Goal: Check status: Check status

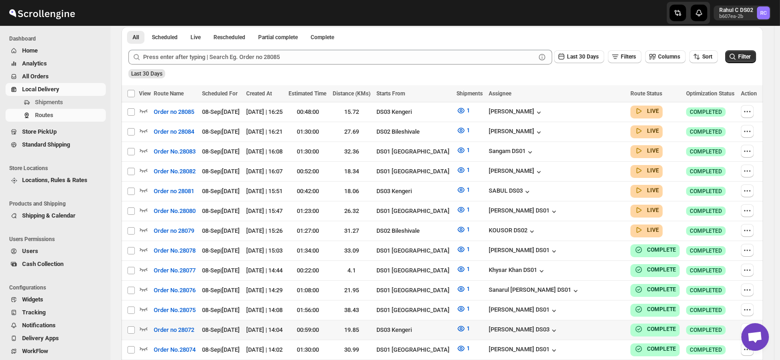
scroll to position [217, 0]
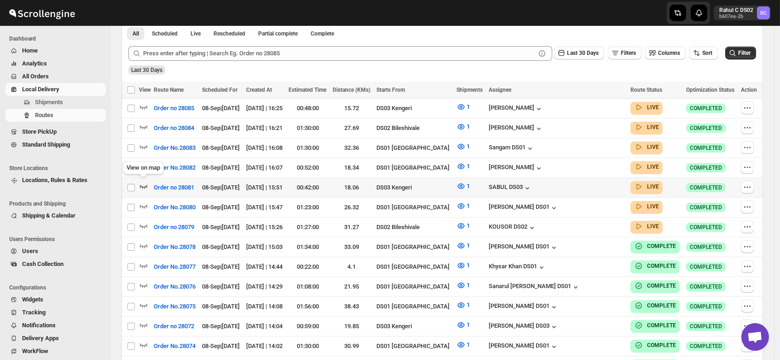
click at [143, 184] on icon "button" at bounding box center [143, 185] width 9 height 9
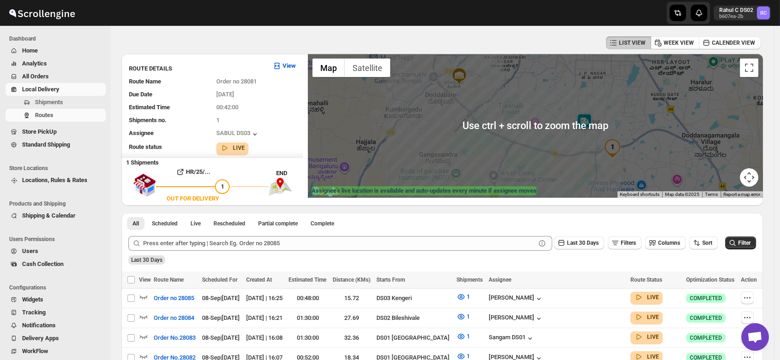
scroll to position [34, 0]
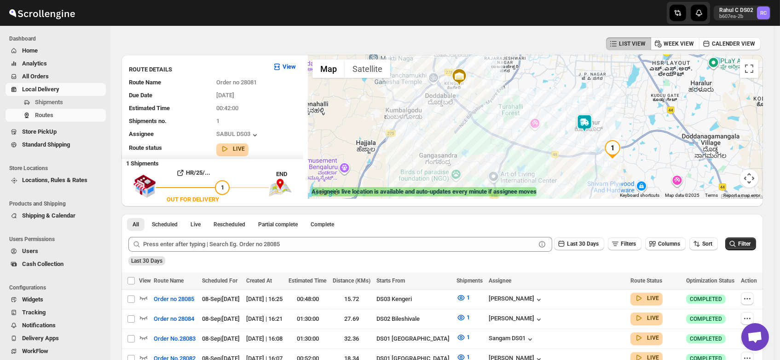
click at [588, 122] on img at bounding box center [585, 123] width 18 height 18
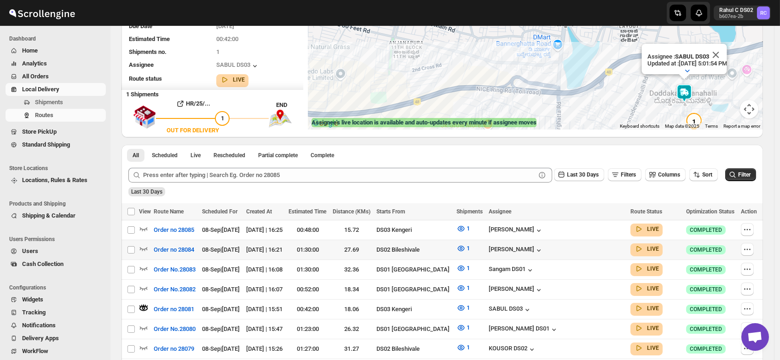
scroll to position [102, 0]
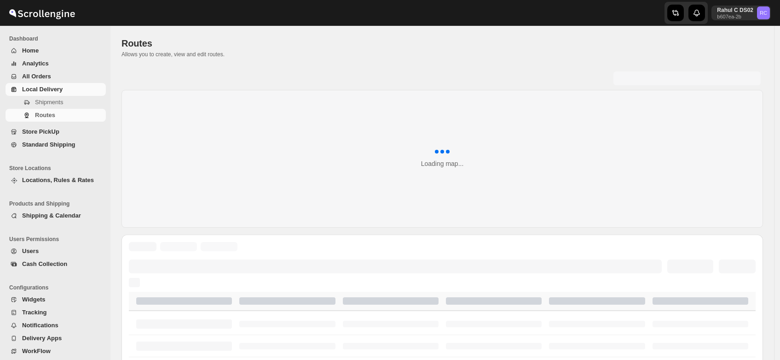
scroll to position [102, 0]
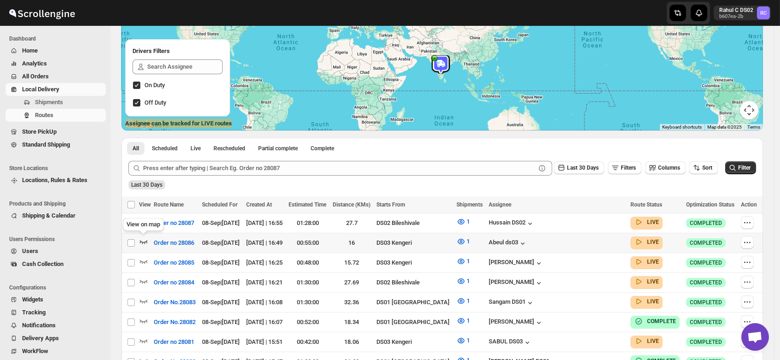
click at [142, 238] on icon "button" at bounding box center [143, 241] width 9 height 9
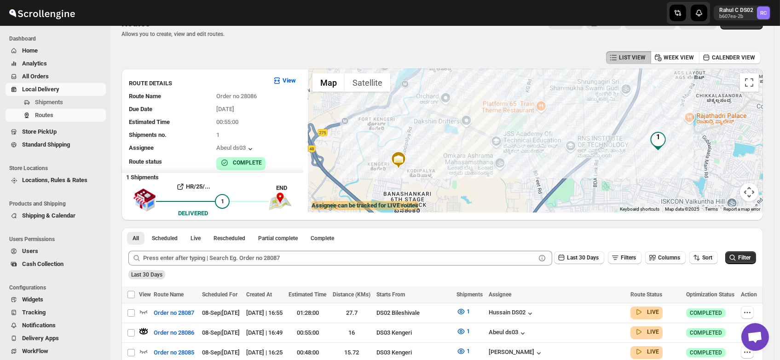
scroll to position [0, 0]
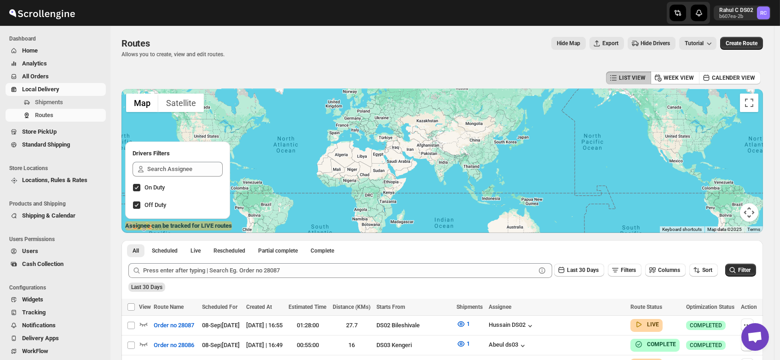
scroll to position [95, 0]
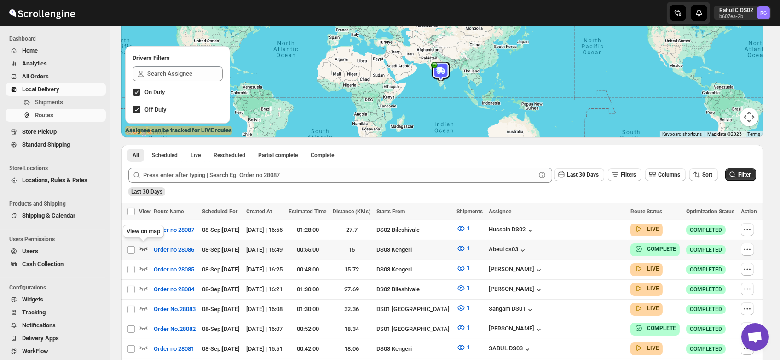
click at [141, 245] on icon "button" at bounding box center [143, 248] width 9 height 9
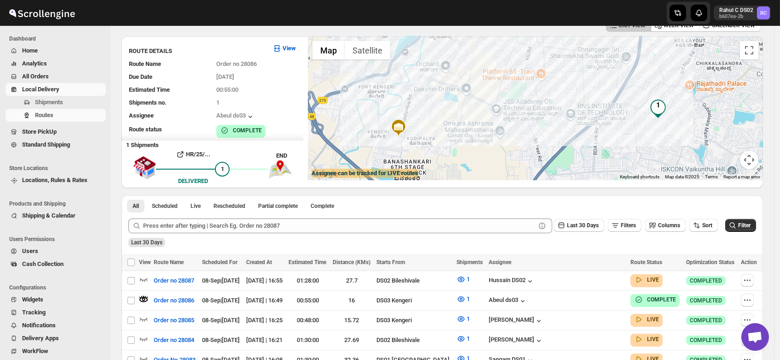
scroll to position [52, 0]
click at [144, 335] on icon "button" at bounding box center [143, 338] width 9 height 9
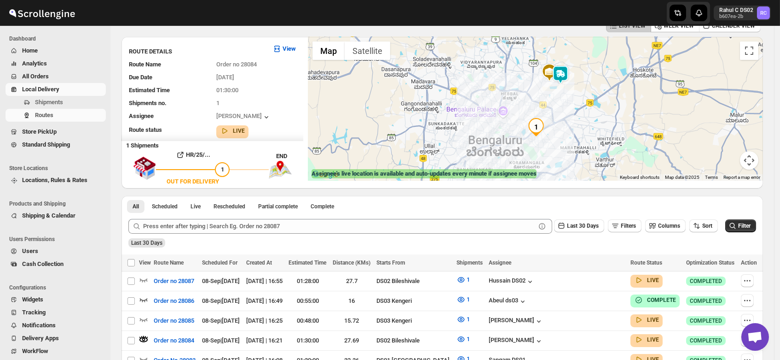
click at [563, 69] on img at bounding box center [561, 74] width 18 height 18
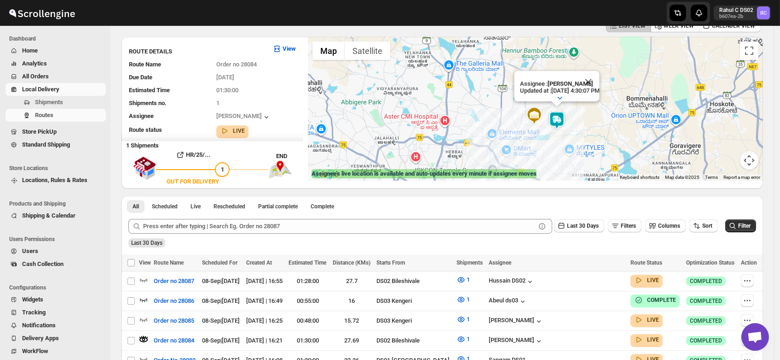
click at [568, 133] on div "Assignee : Veera Kesavan Updated at : 9/8/2025, 4:30:07 PM Duty mode Enabled Ba…" at bounding box center [535, 109] width 455 height 144
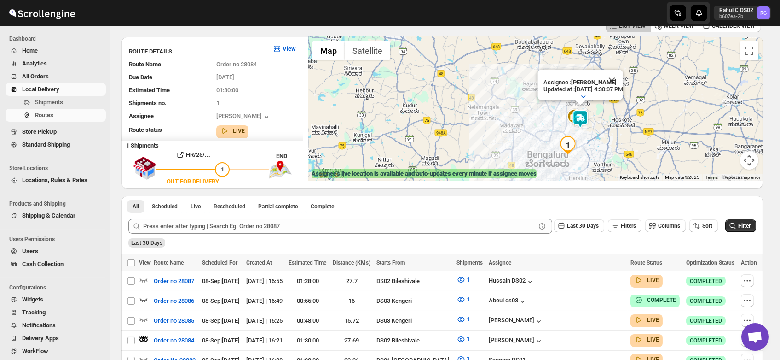
drag, startPoint x: 430, startPoint y: 87, endPoint x: 446, endPoint y: 75, distance: 19.7
click at [446, 75] on div "Assignee : Veera Kesavan Updated at : 9/8/2025, 4:30:07 PM Duty mode Enabled Ba…" at bounding box center [535, 109] width 455 height 144
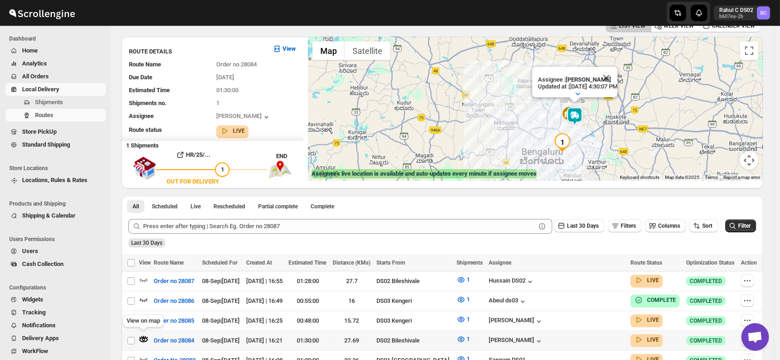
click at [142, 336] on icon "button" at bounding box center [143, 338] width 9 height 9
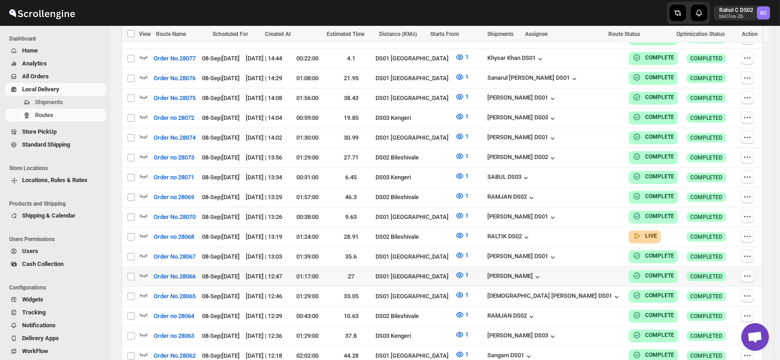
scroll to position [497, 0]
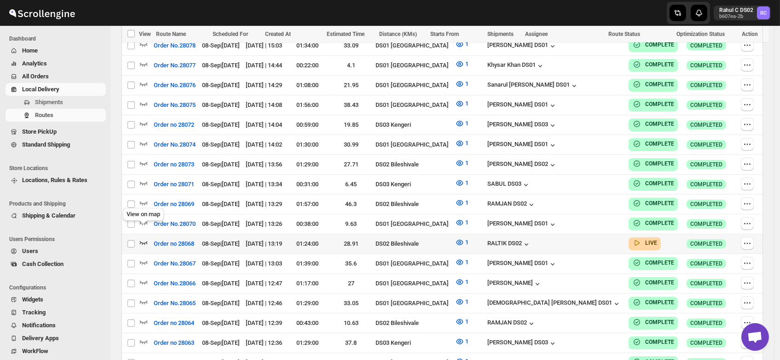
click at [144, 238] on icon "button" at bounding box center [143, 242] width 9 height 9
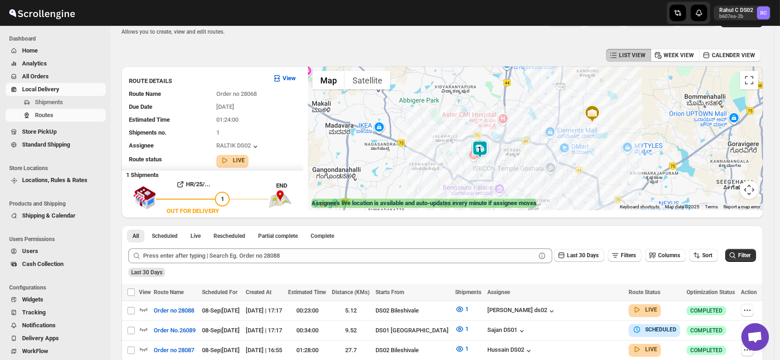
scroll to position [0, 0]
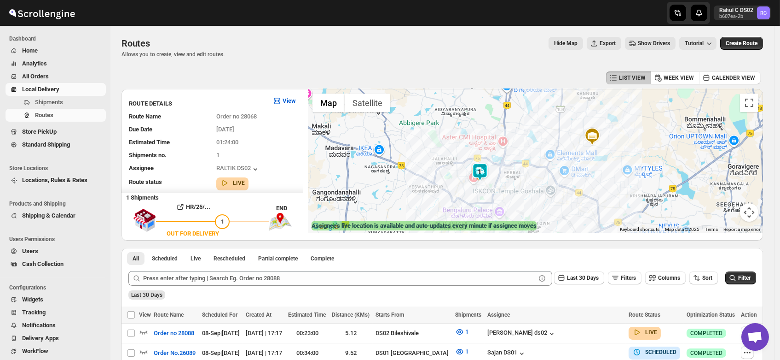
click at [484, 172] on img at bounding box center [480, 172] width 18 height 18
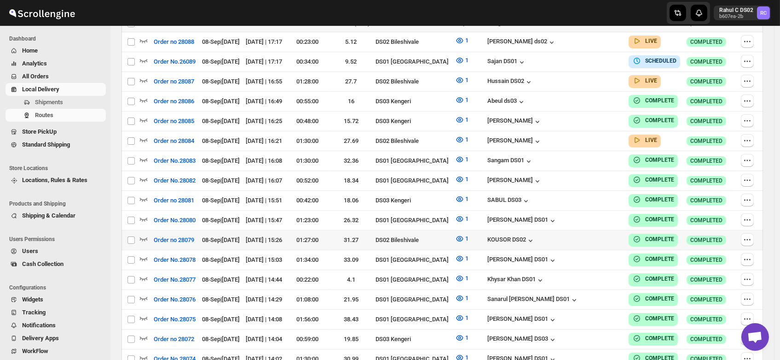
scroll to position [247, 0]
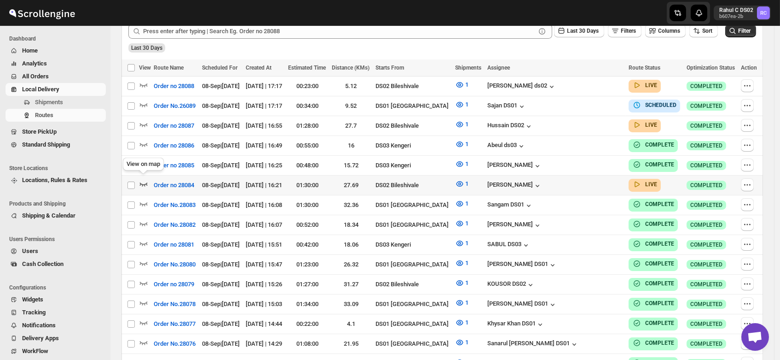
click at [143, 179] on icon "button" at bounding box center [143, 183] width 9 height 9
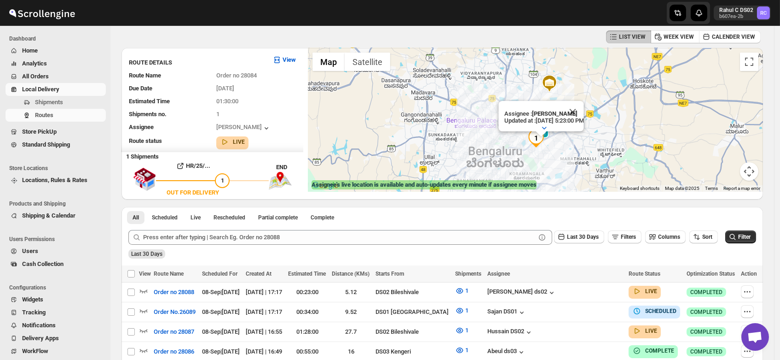
scroll to position [0, 0]
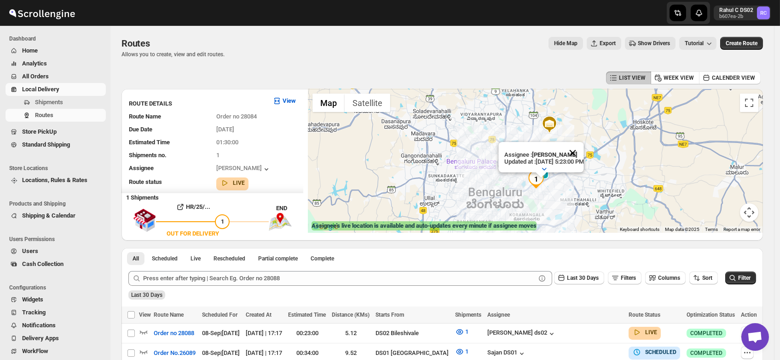
click at [584, 144] on button "Close" at bounding box center [573, 153] width 22 height 22
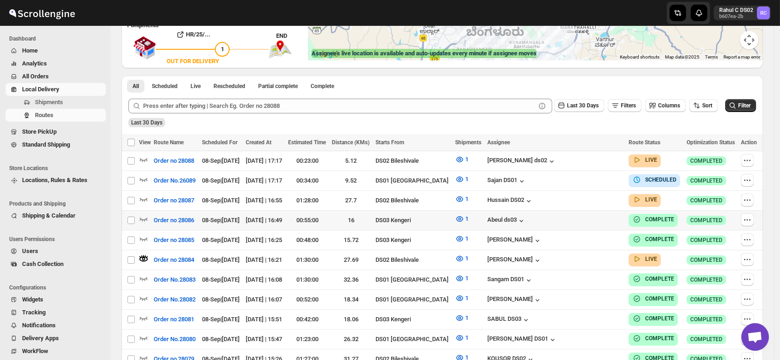
scroll to position [172, 0]
click at [144, 195] on icon "button" at bounding box center [143, 199] width 9 height 9
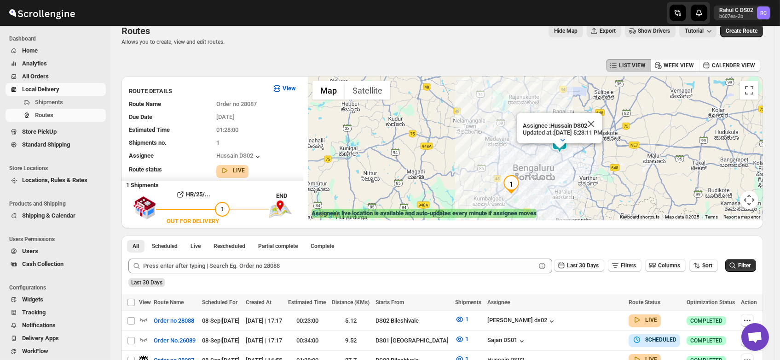
scroll to position [12, 0]
click at [602, 115] on button "Close" at bounding box center [591, 124] width 22 height 22
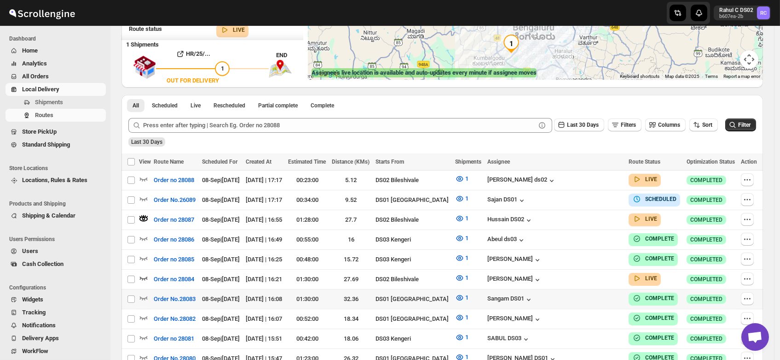
scroll to position [153, 0]
click at [144, 176] on icon "button" at bounding box center [143, 178] width 9 height 9
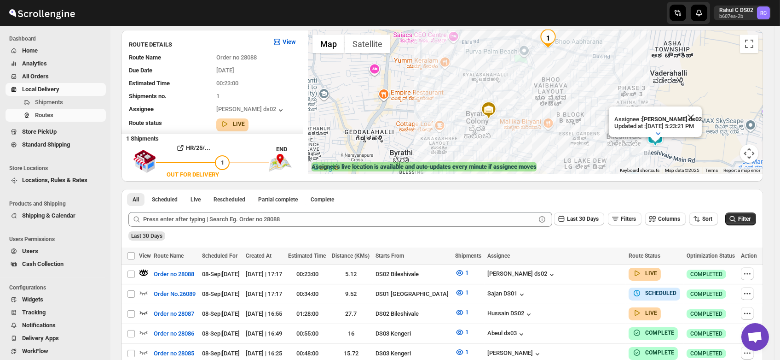
scroll to position [58, 0]
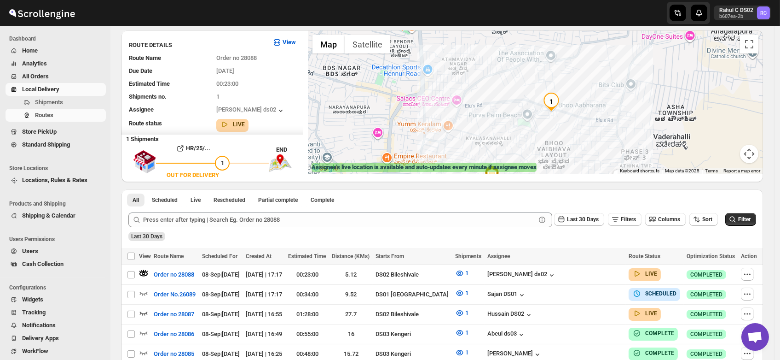
drag, startPoint x: 539, startPoint y: 84, endPoint x: 542, endPoint y: 149, distance: 65.0
click at [542, 149] on div "Assignee : [PERSON_NAME] ds02 Updated at : [DATE] 5:23:42 PM Duty mode Enabled …" at bounding box center [535, 102] width 455 height 144
